Goal: Register for event/course

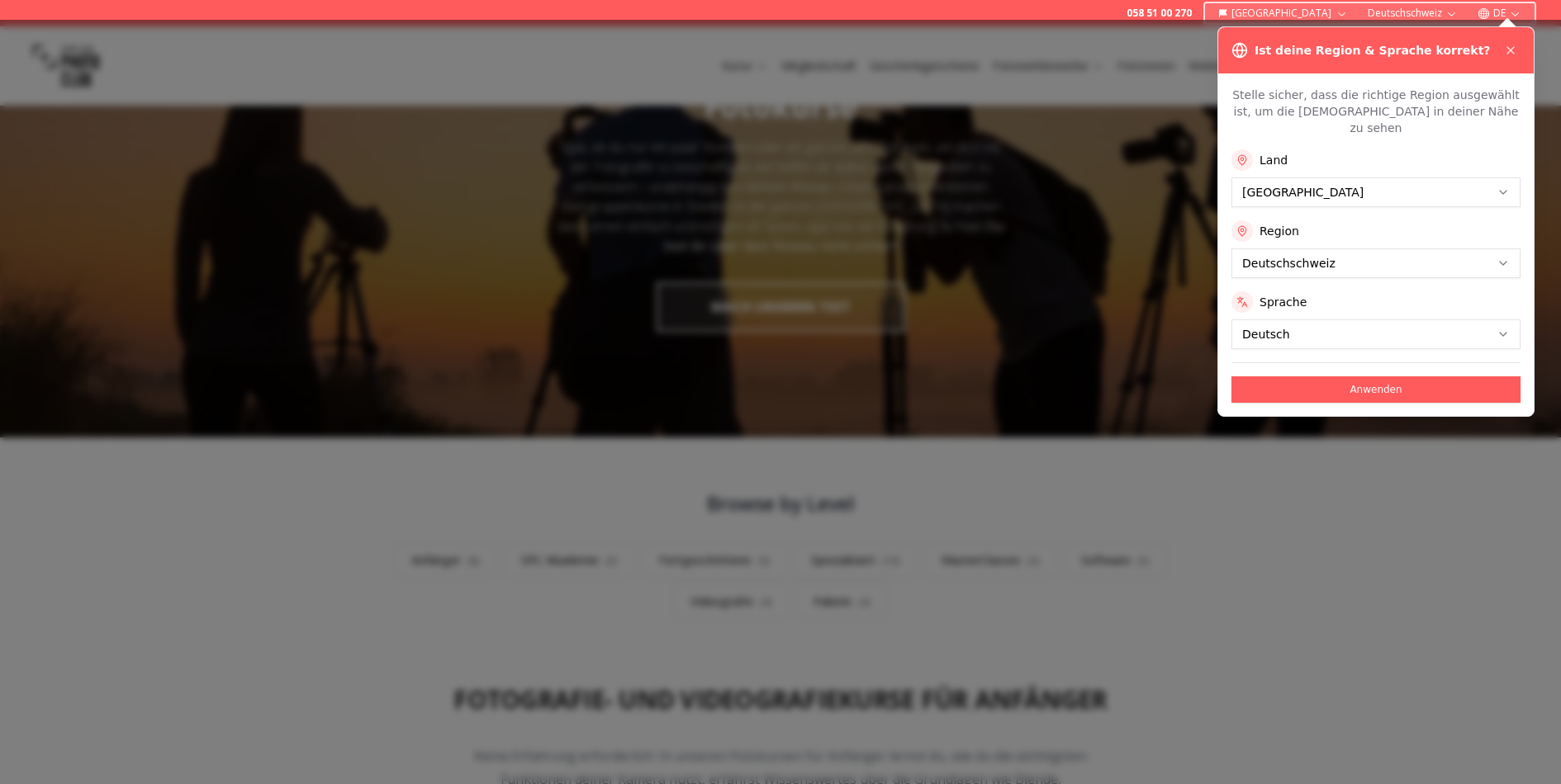
scroll to position [239, 0]
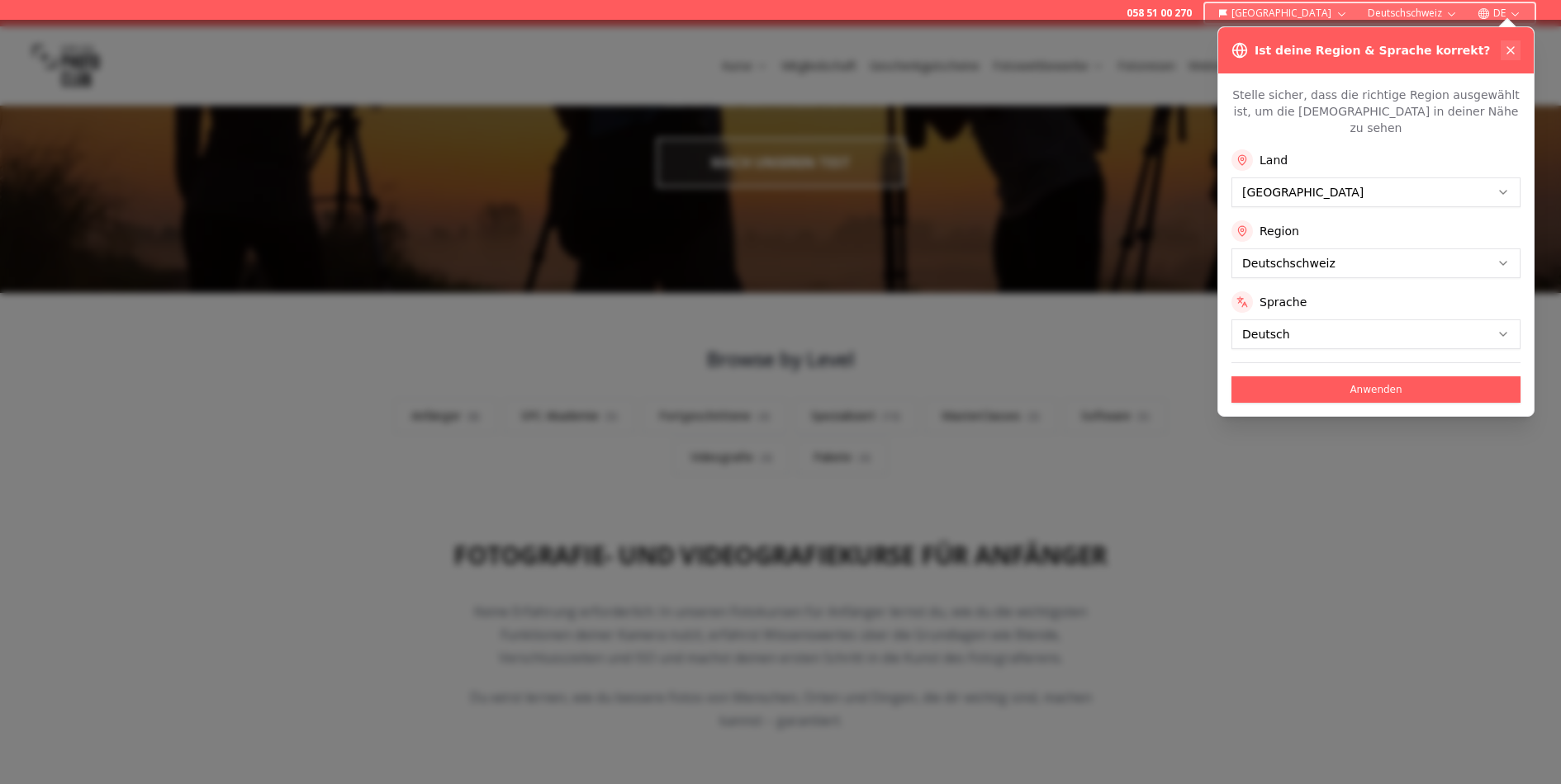
click at [1507, 49] on icon at bounding box center [1511, 49] width 13 height 13
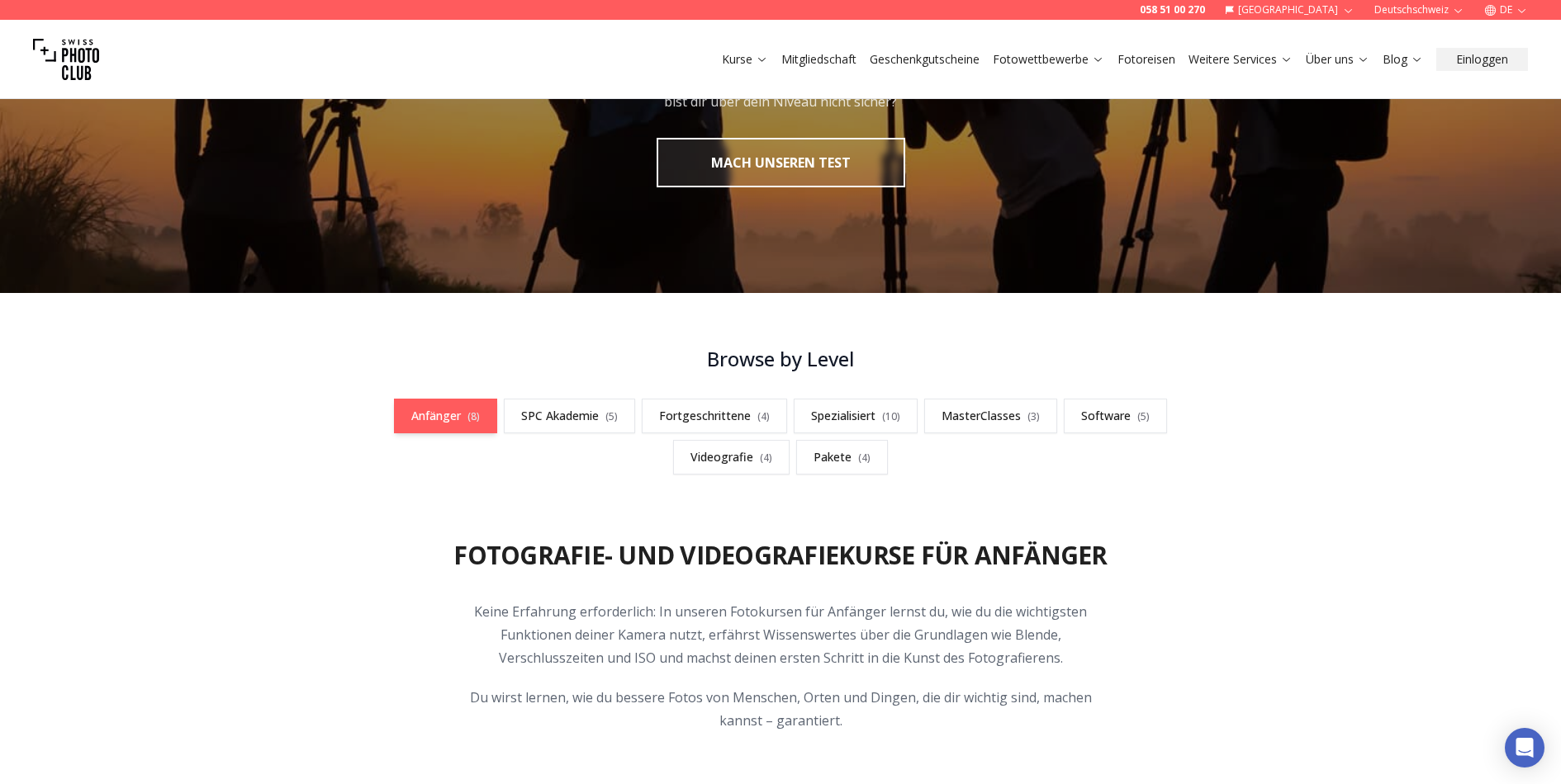
click at [466, 418] on link "Anfänger ( 8 )" at bounding box center [445, 415] width 103 height 34
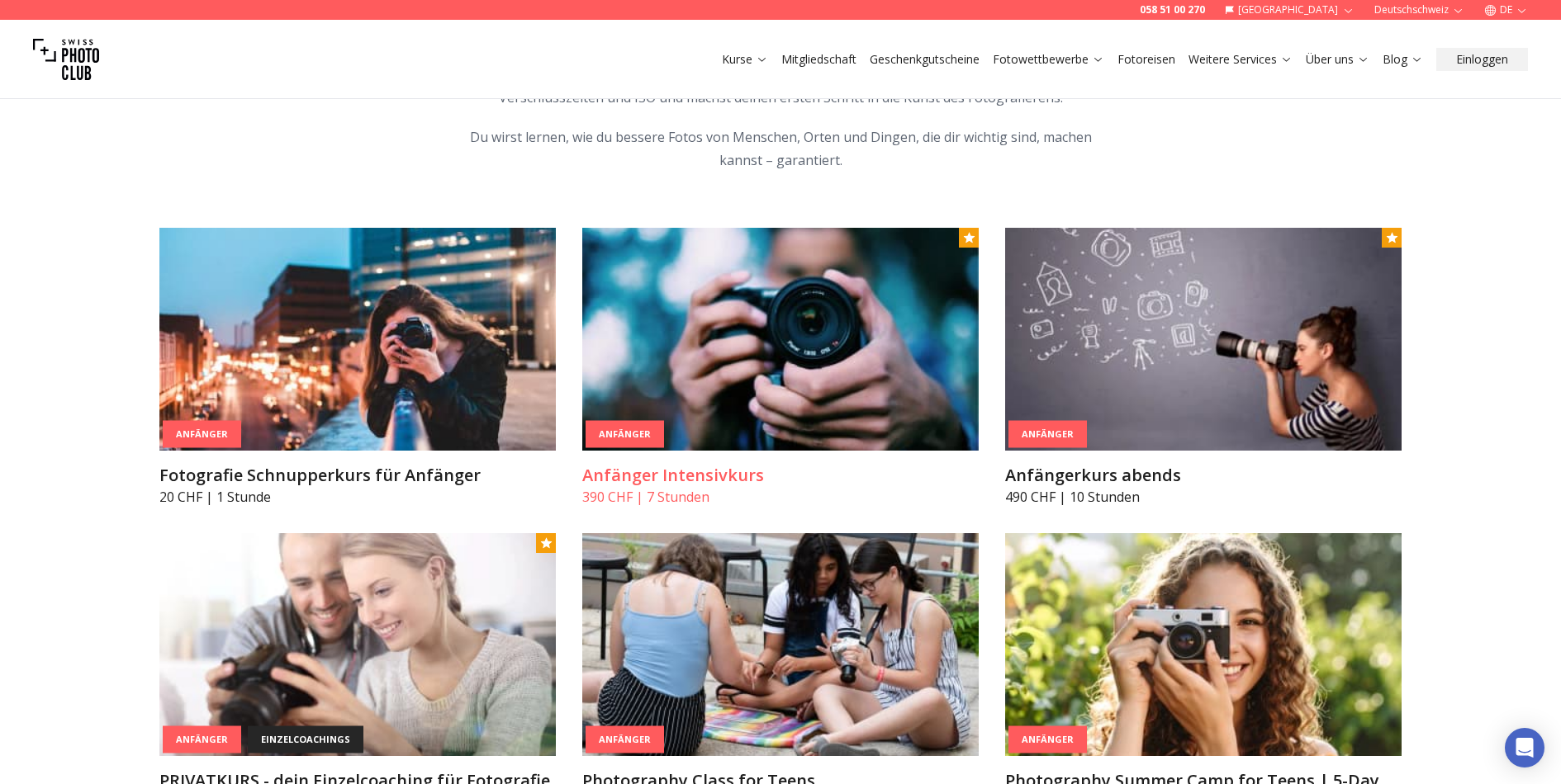
scroll to position [794, 0]
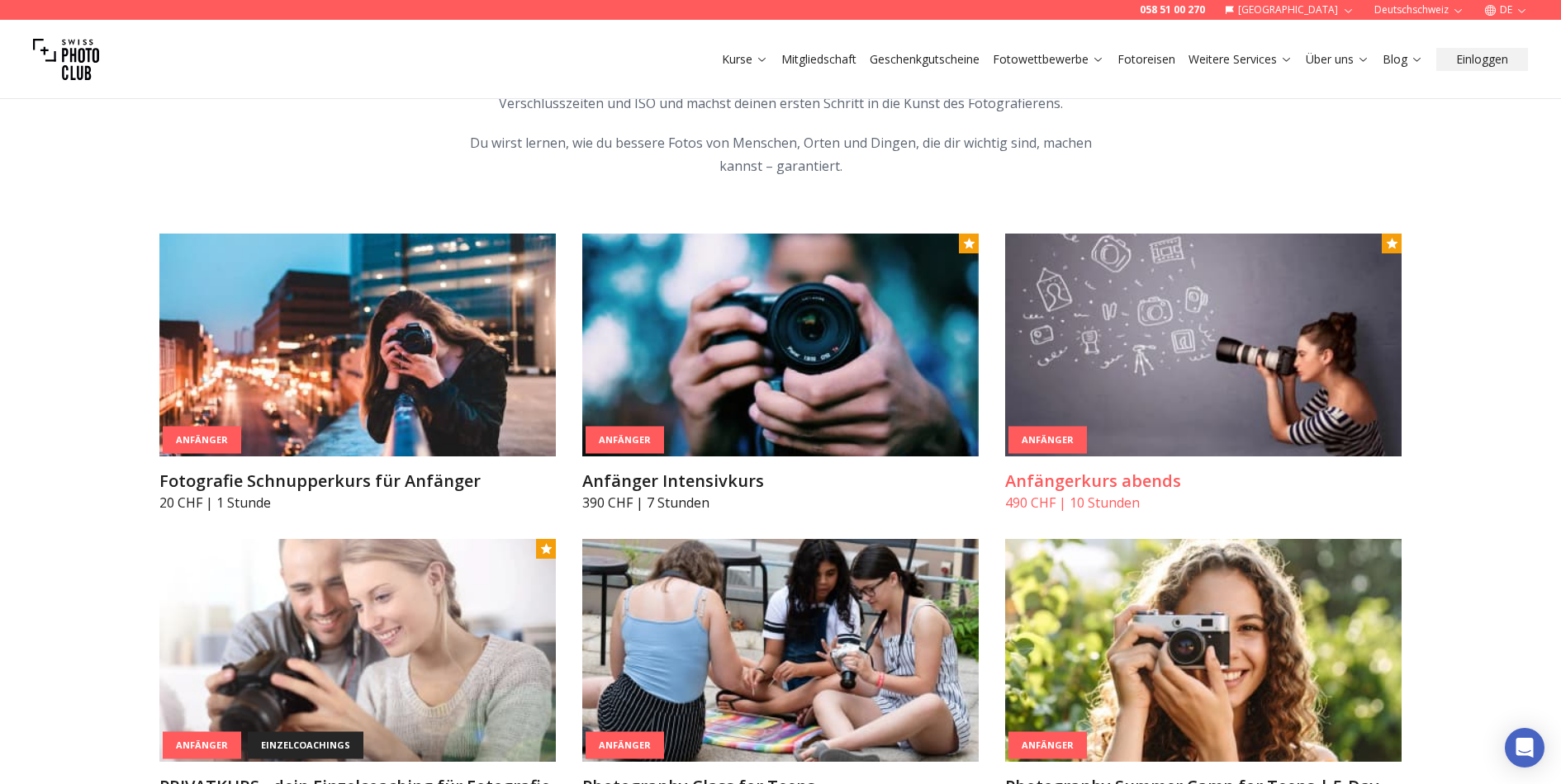
click at [1060, 478] on h3 "Anfängerkurs abends" at bounding box center [1204, 481] width 396 height 23
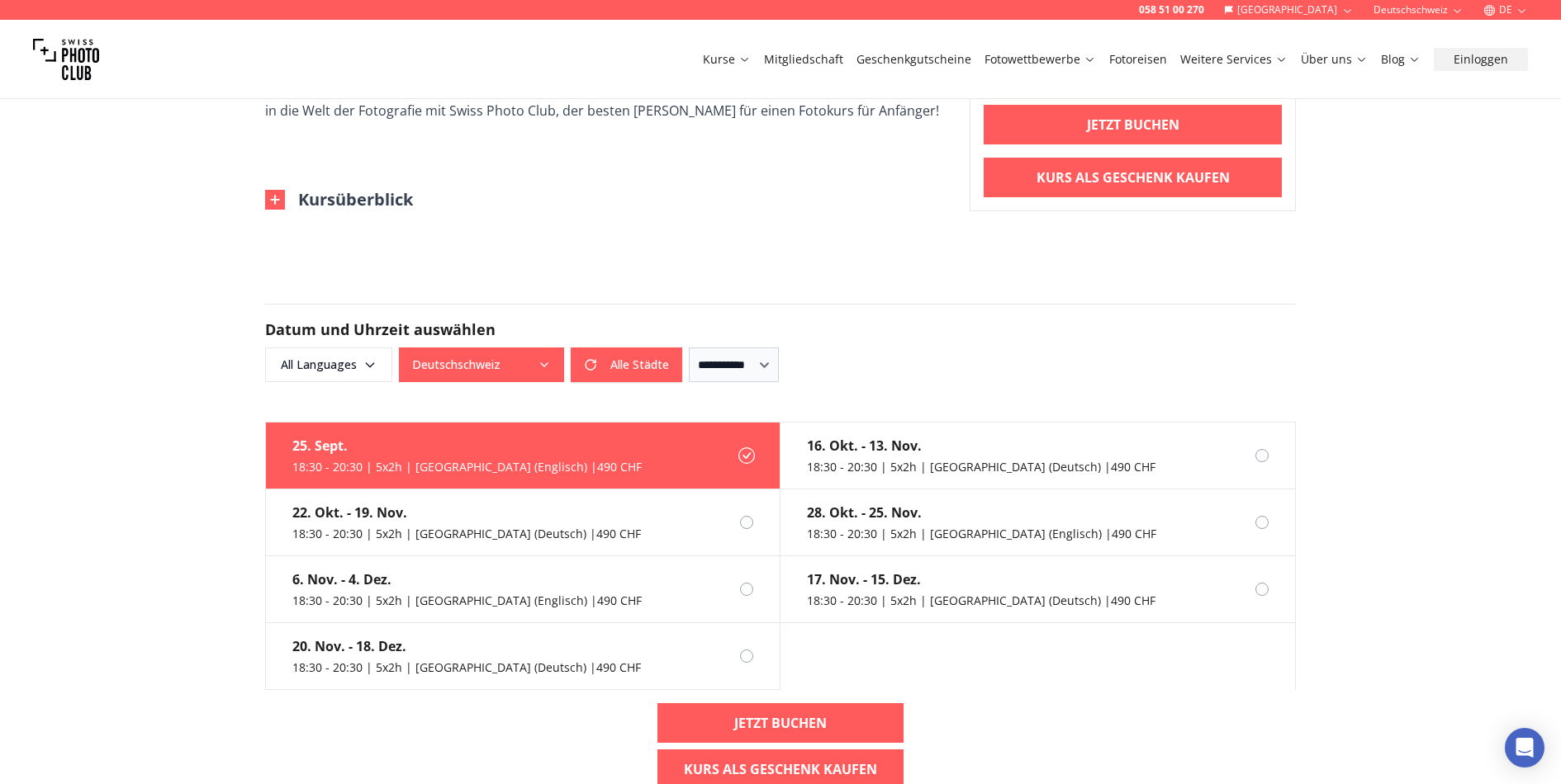
scroll to position [966, 0]
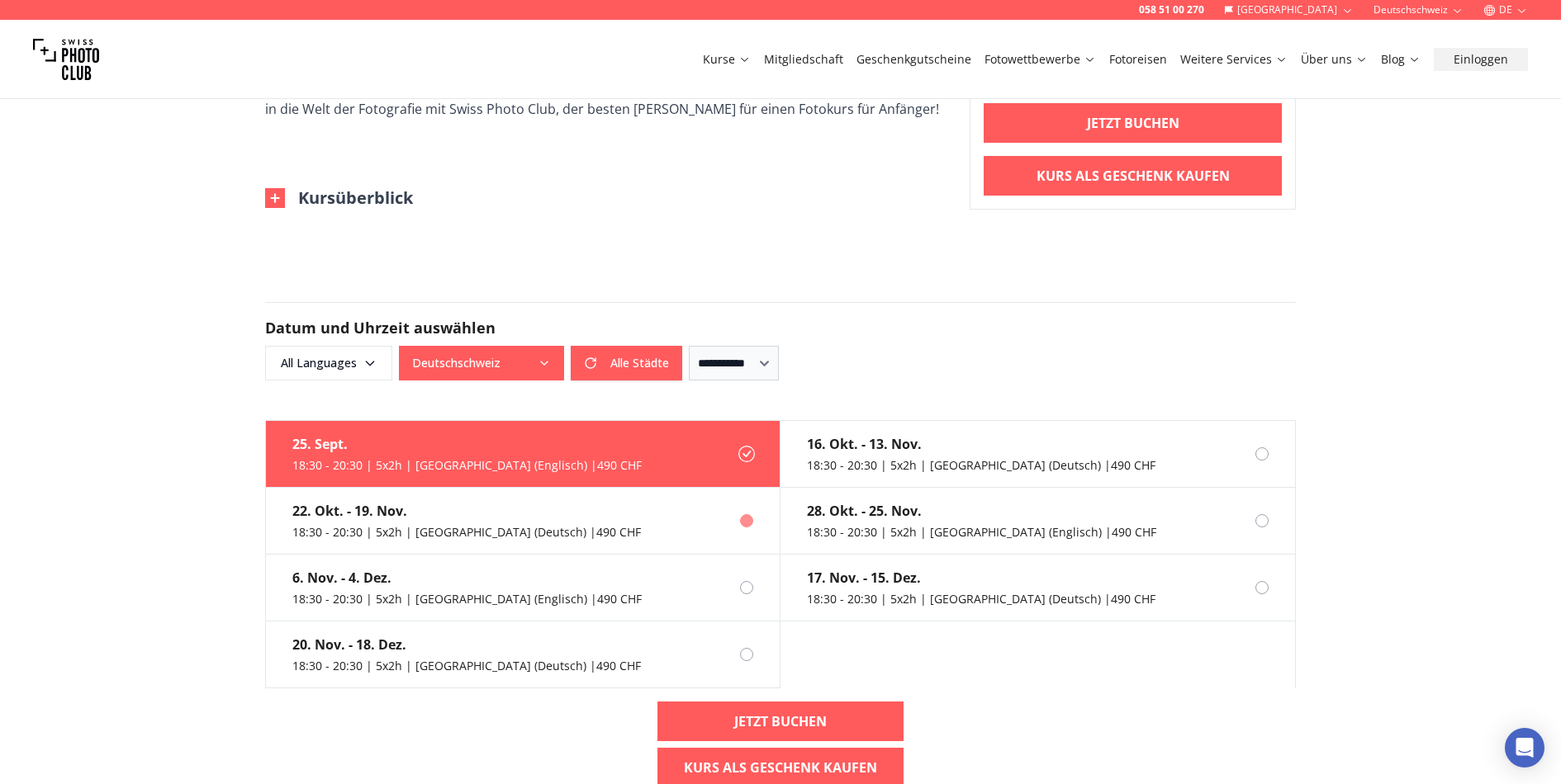
click at [362, 501] on div "22. Okt. - 19. Nov." at bounding box center [467, 511] width 348 height 19
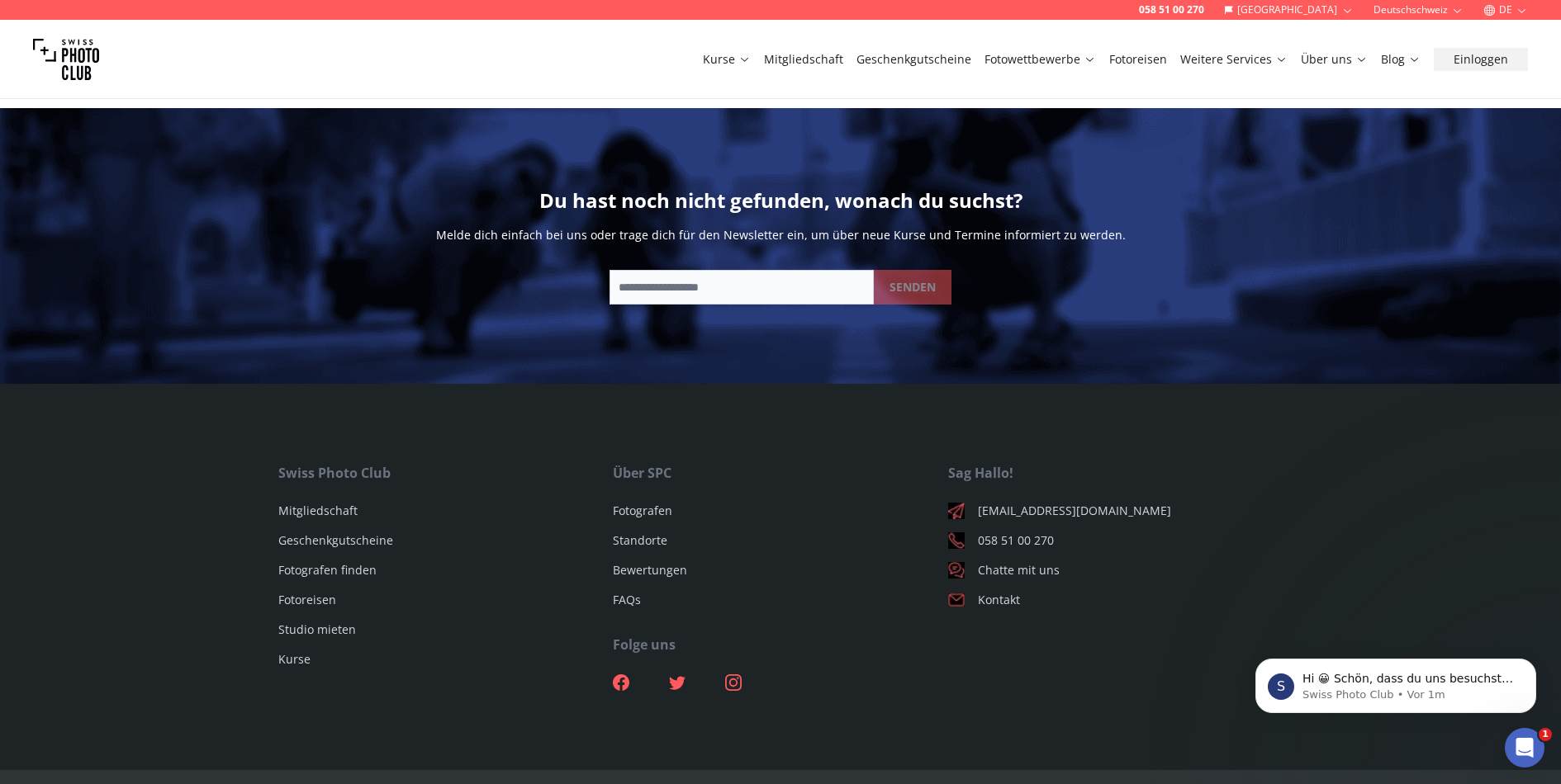
scroll to position [2370, 0]
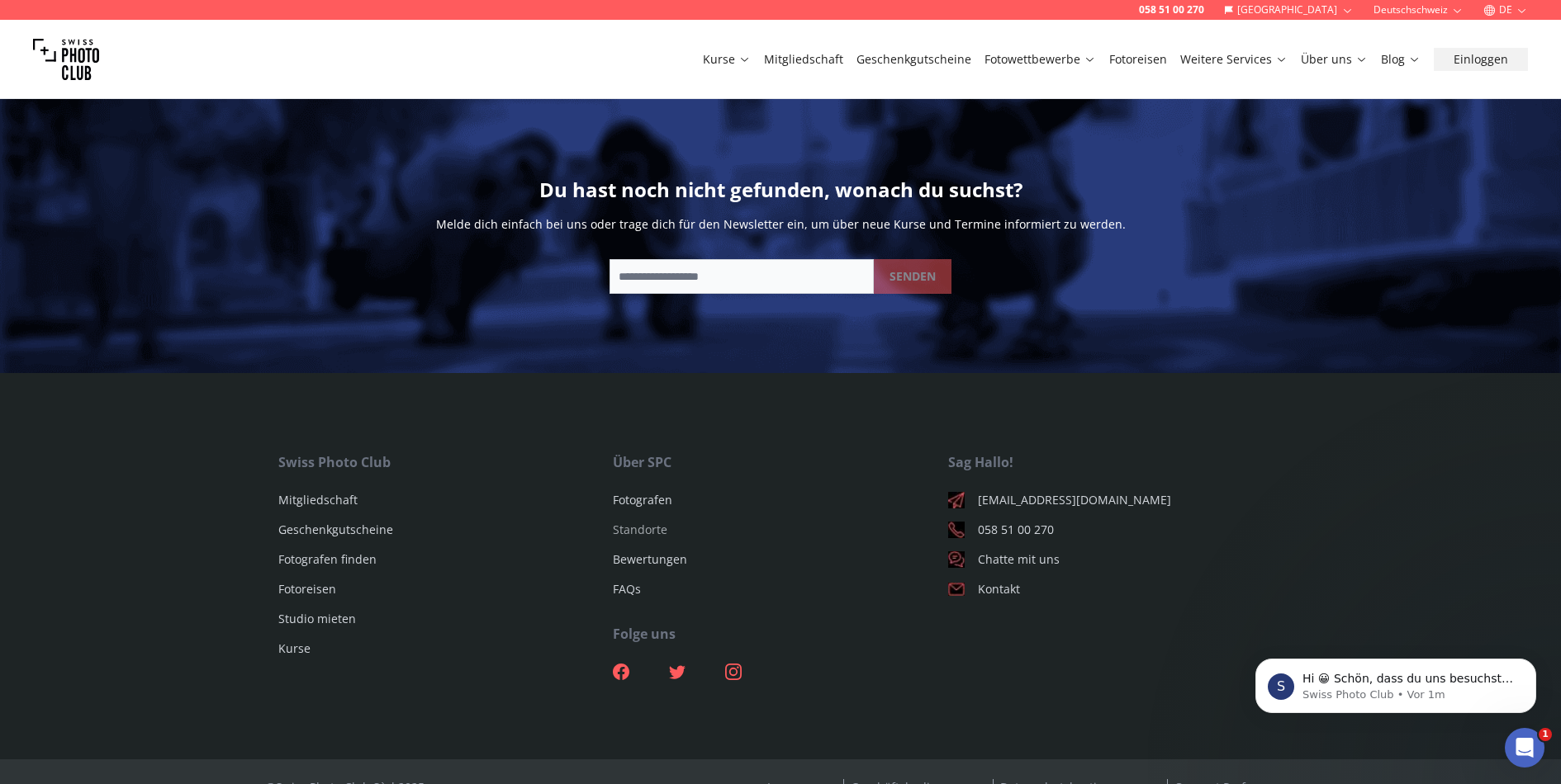
click at [634, 521] on link "Standorte" at bounding box center [640, 529] width 55 height 16
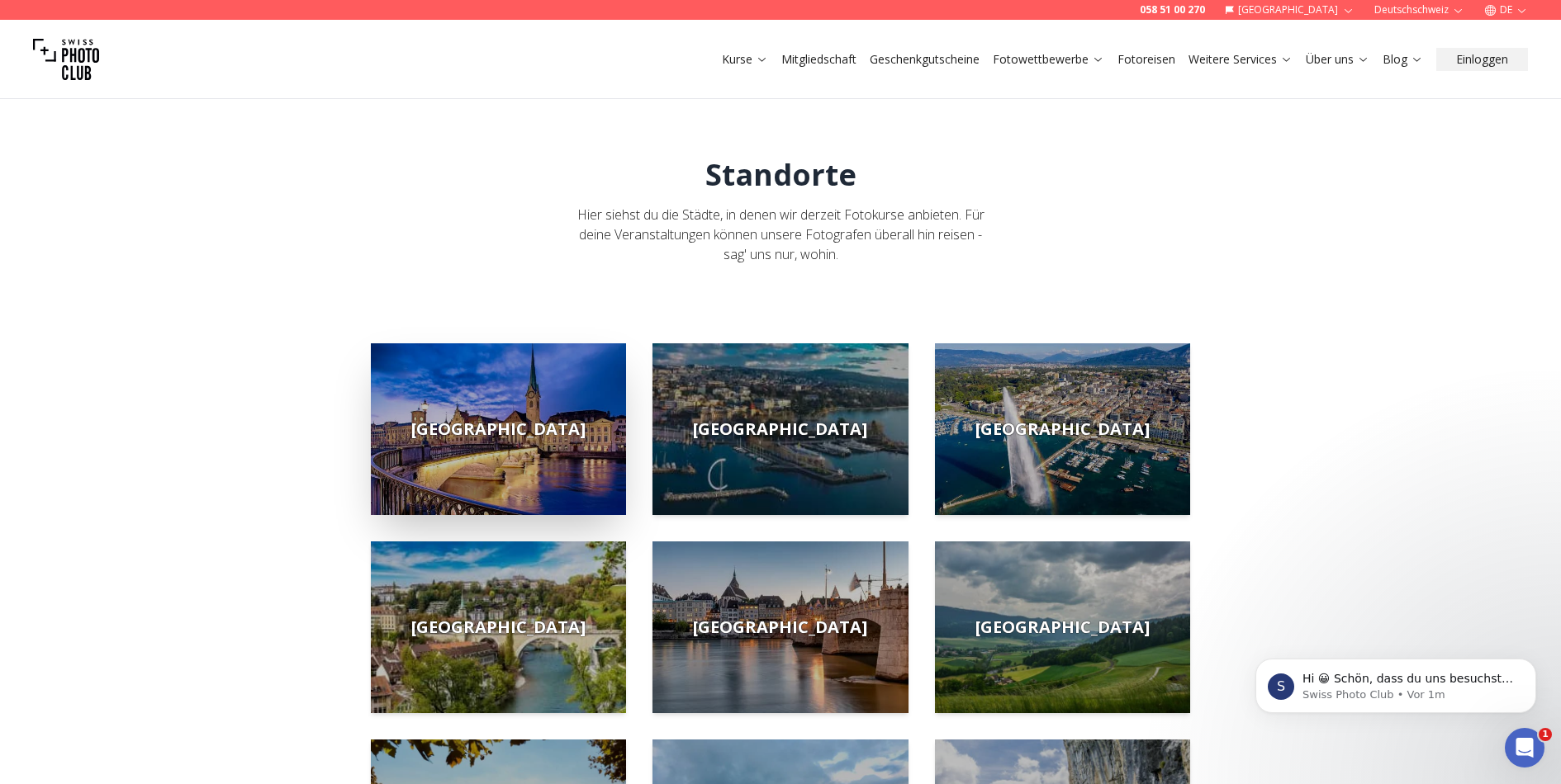
click at [519, 456] on img at bounding box center [498, 430] width 256 height 171
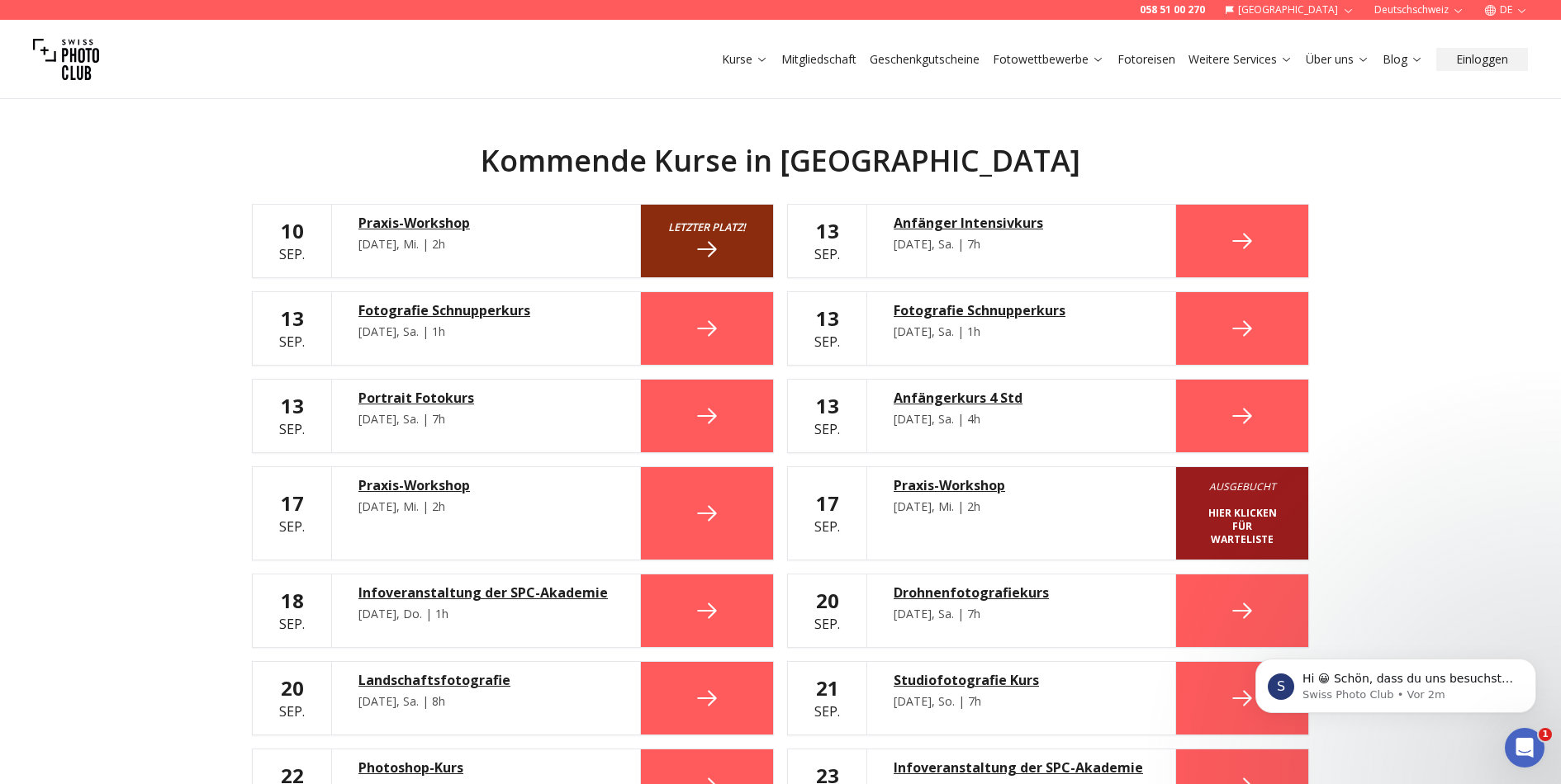
scroll to position [910, 0]
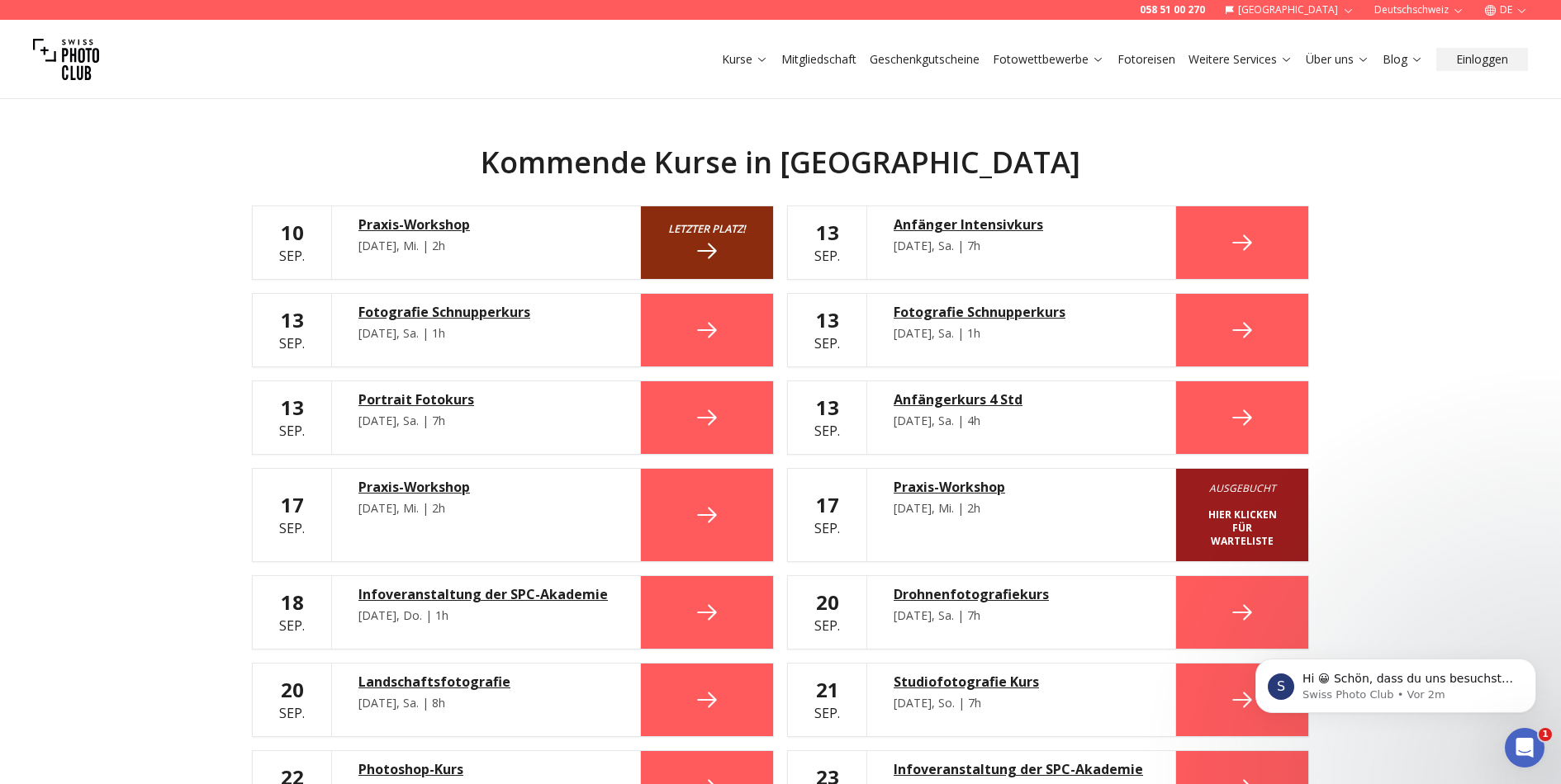
click at [953, 224] on div "Anfänger Intensivkurs" at bounding box center [1022, 225] width 256 height 19
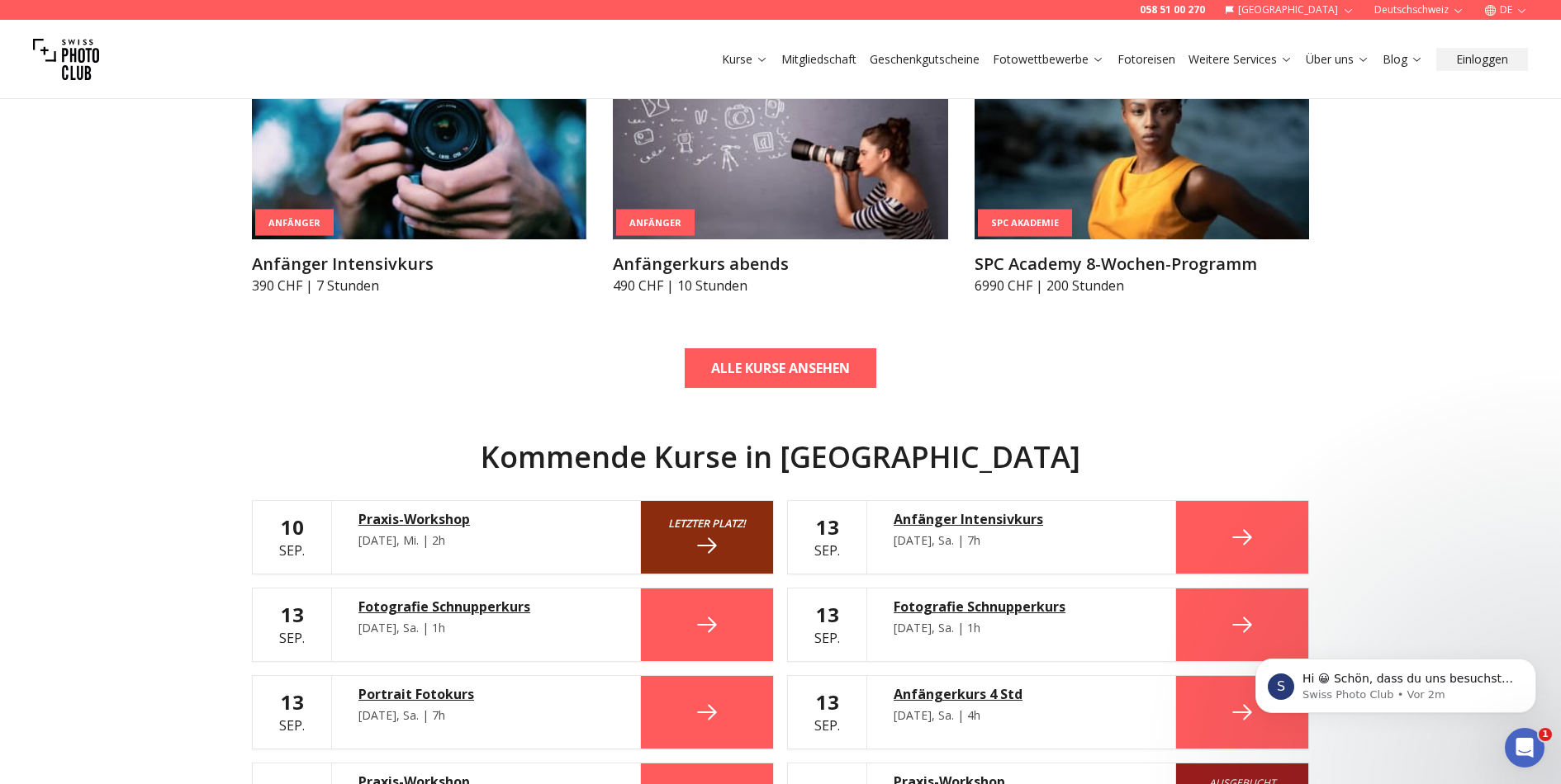
scroll to position [621, 0]
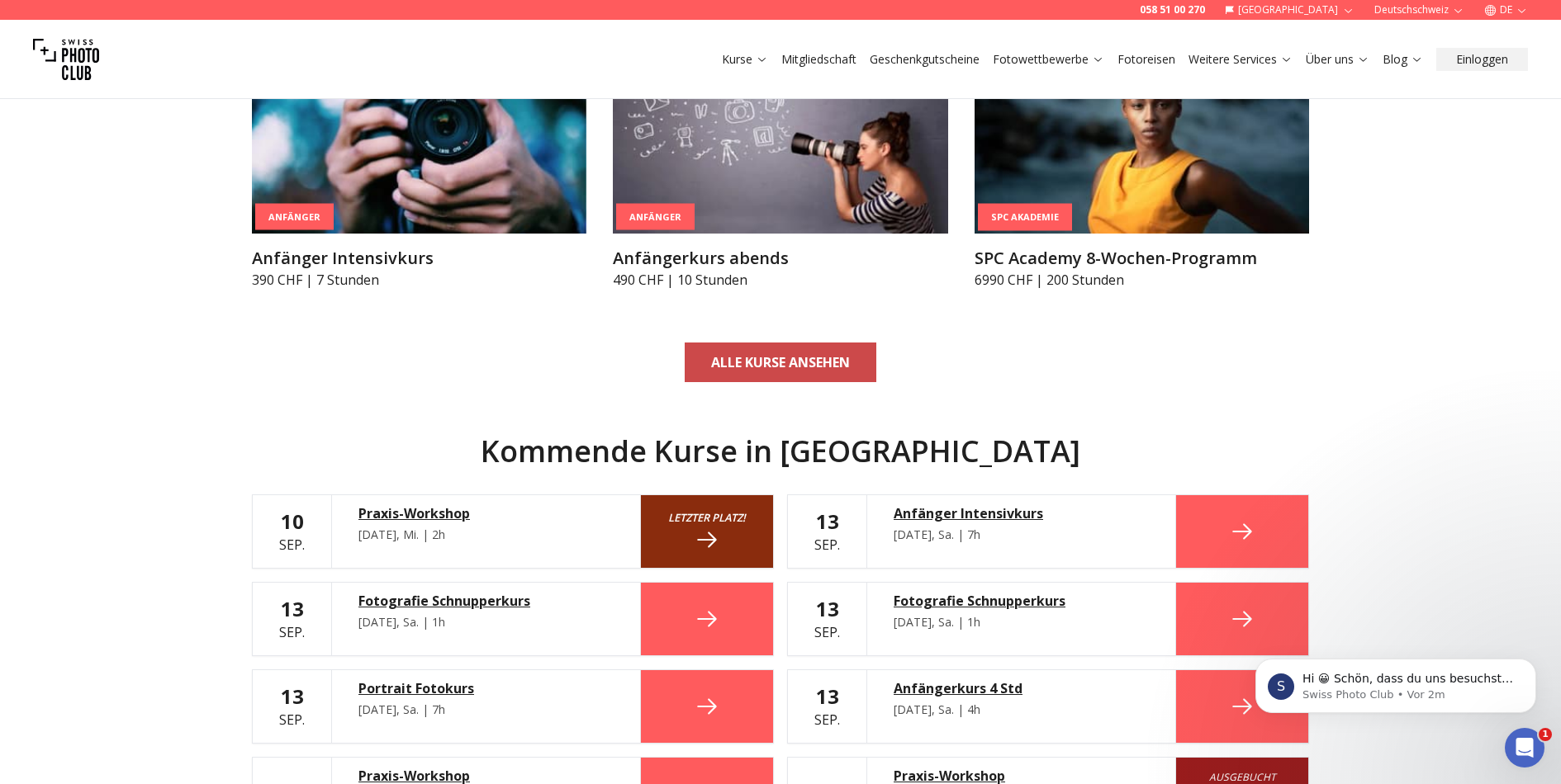
click at [842, 346] on link "ALLE KURSE ANSEHEN" at bounding box center [780, 362] width 192 height 40
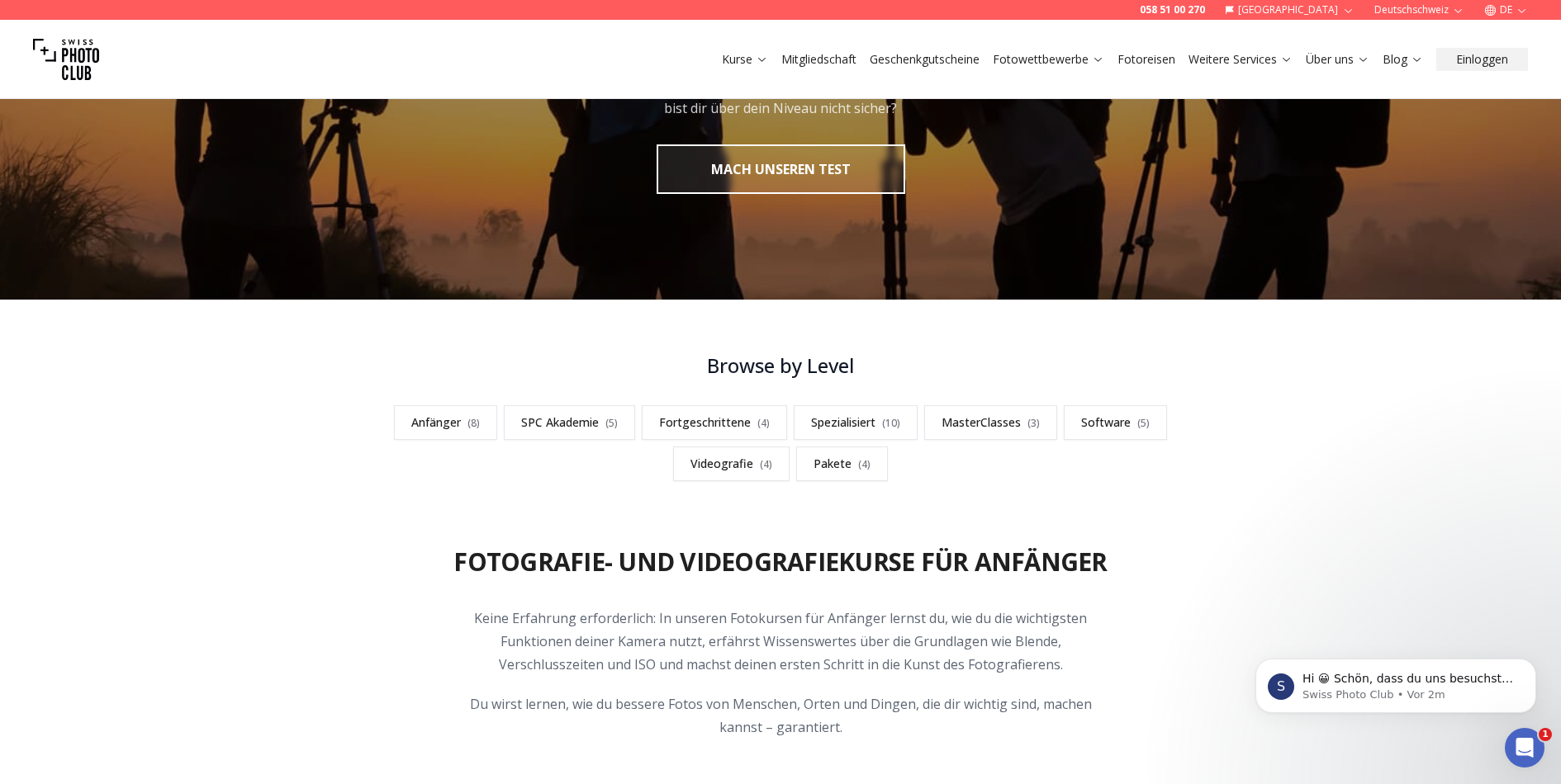
scroll to position [230, 0]
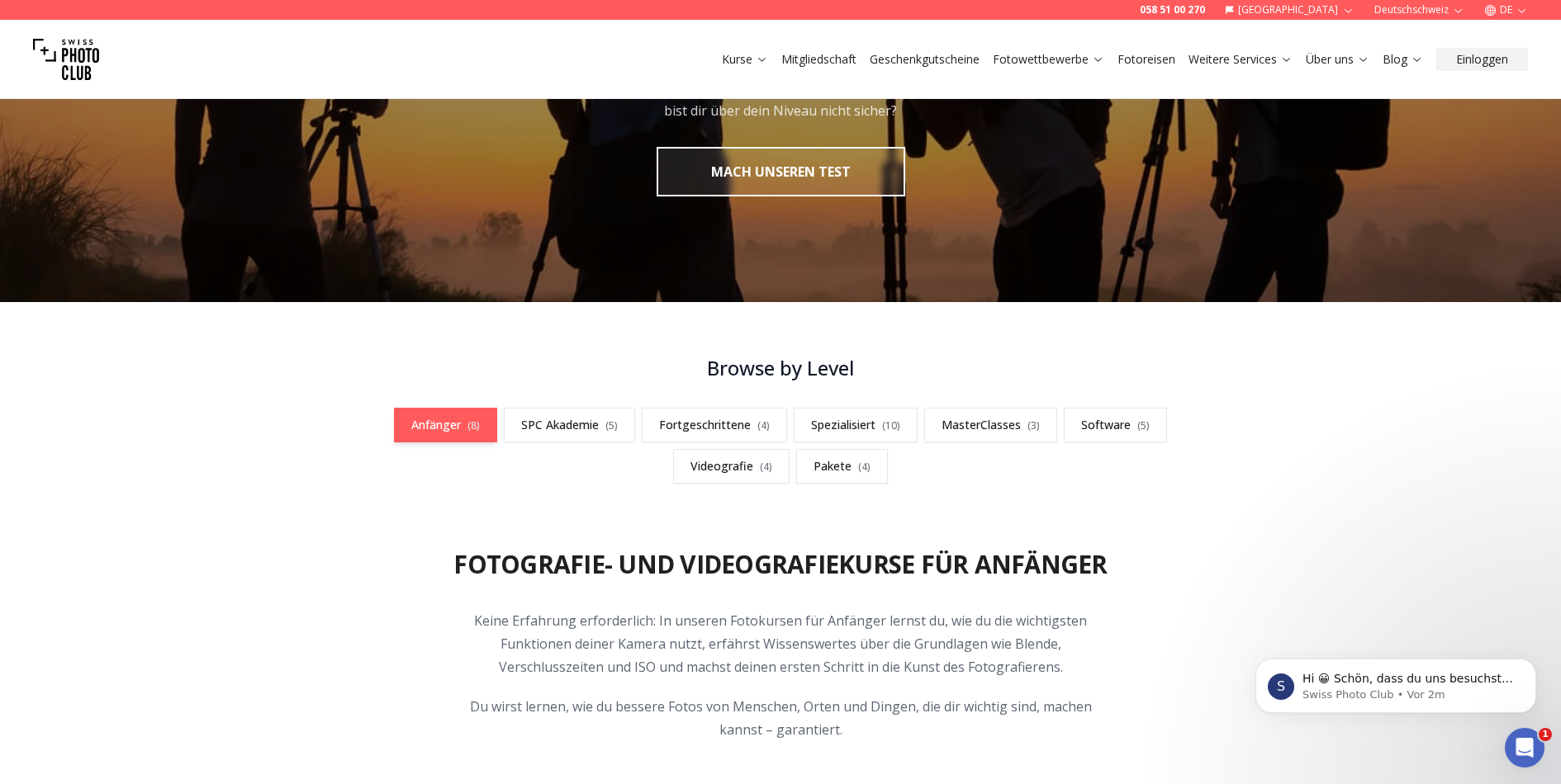
click at [444, 419] on link "Anfänger ( 8 )" at bounding box center [445, 424] width 103 height 34
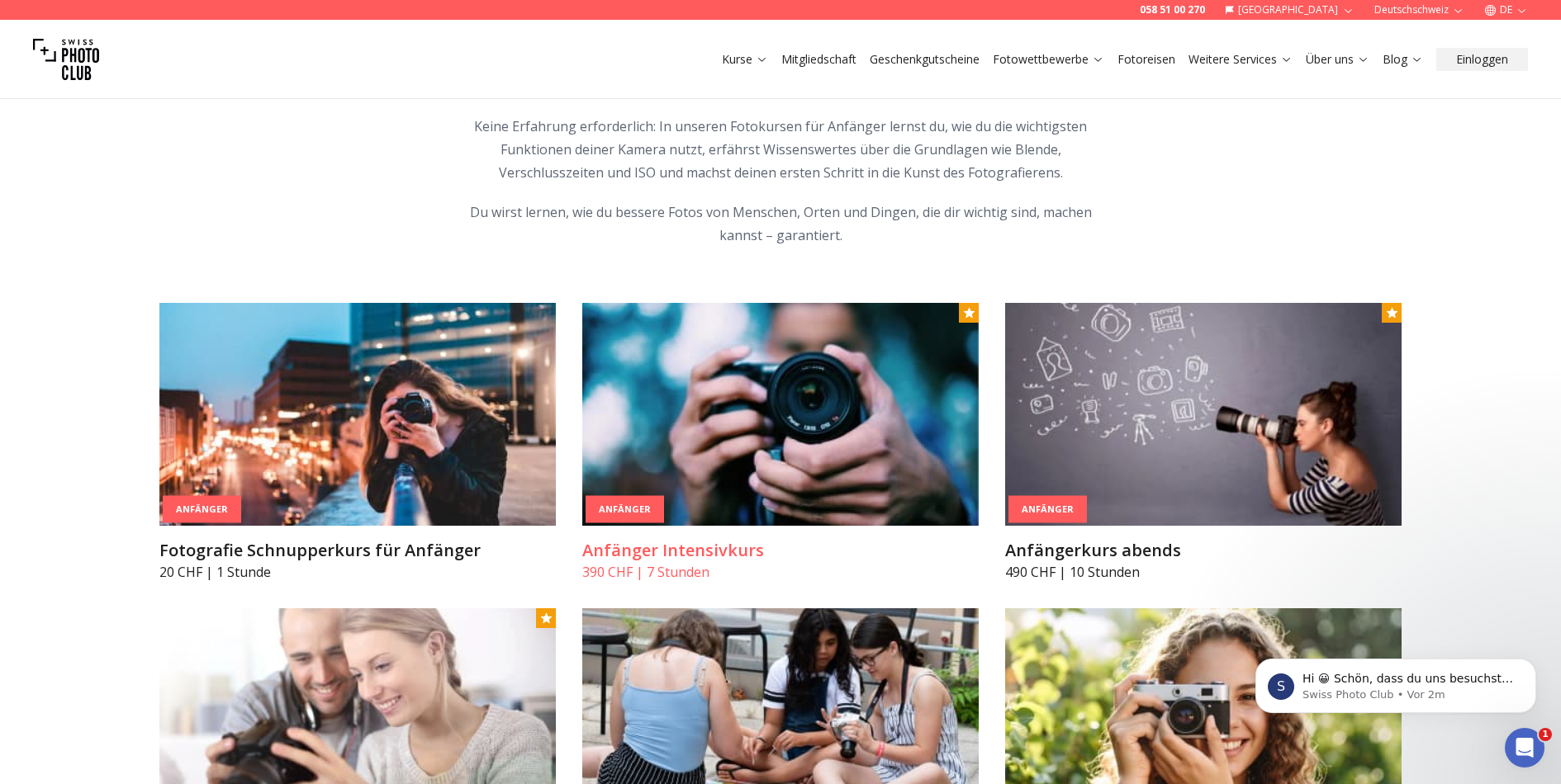
scroll to position [755, 0]
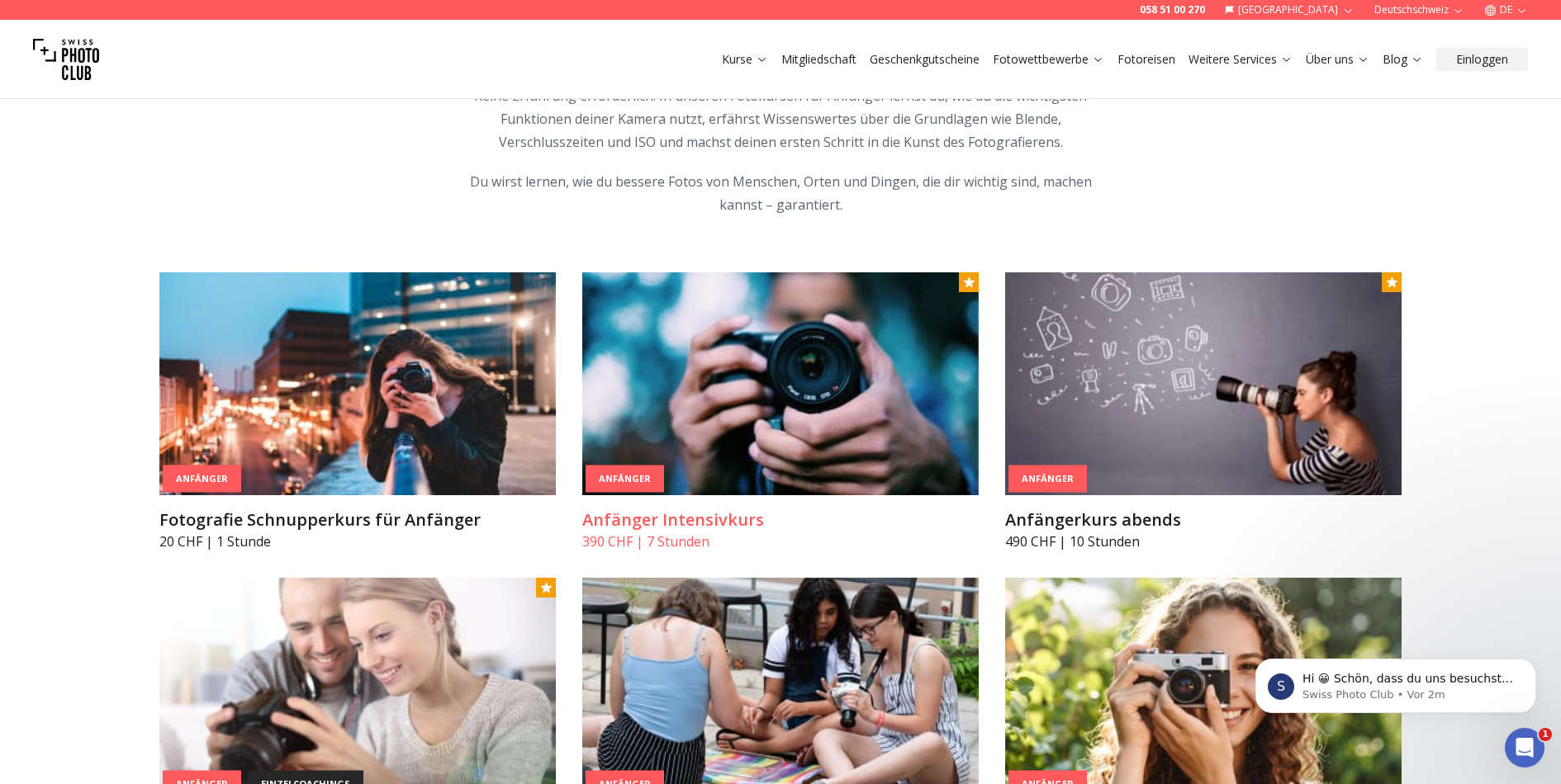
click at [655, 409] on img at bounding box center [780, 384] width 396 height 223
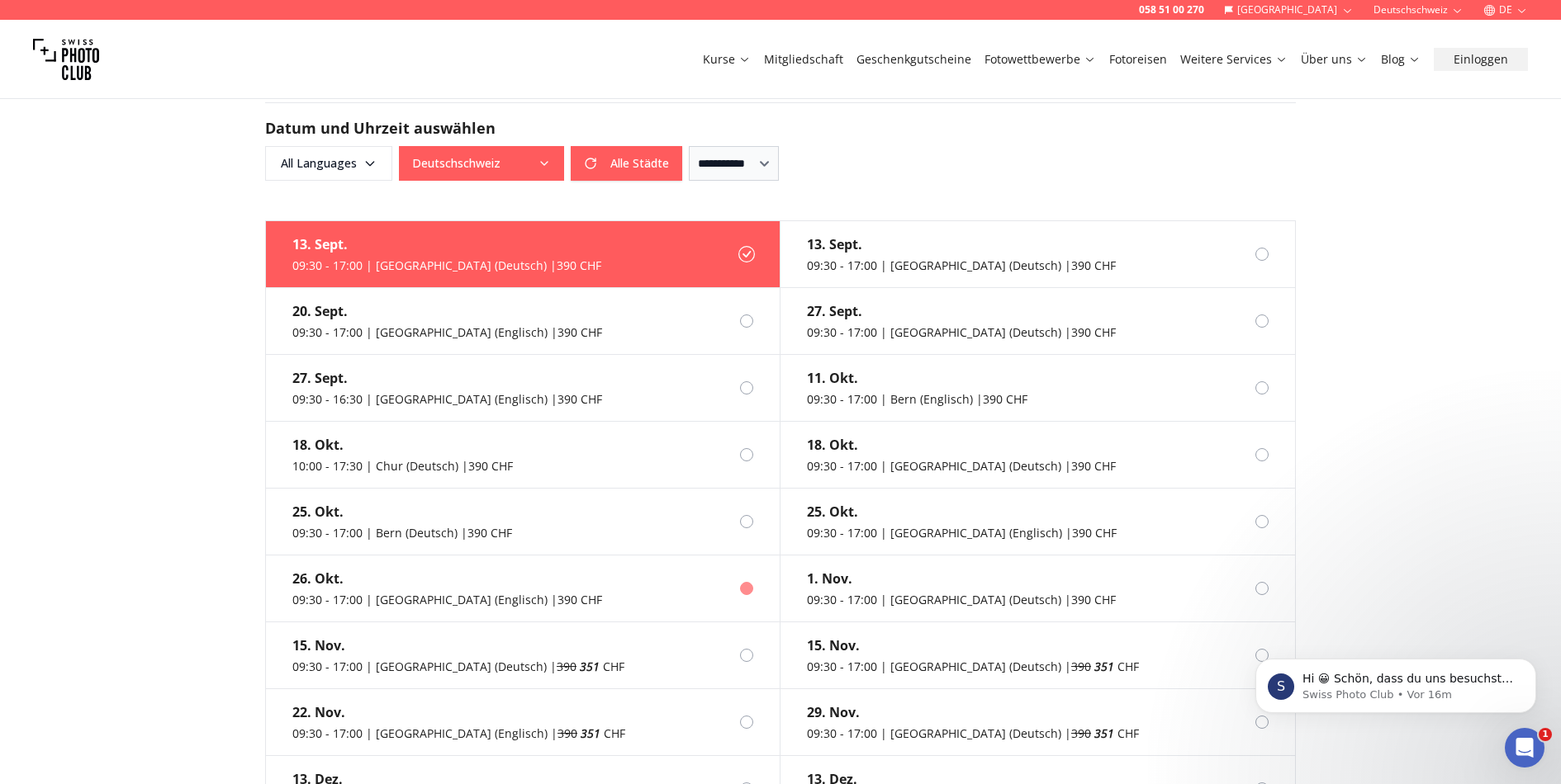
scroll to position [1293, 0]
